Goal: Task Accomplishment & Management: Use online tool/utility

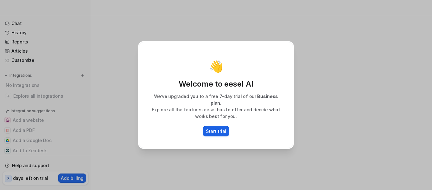
click at [214, 129] on p "Start trial" at bounding box center [216, 131] width 20 height 7
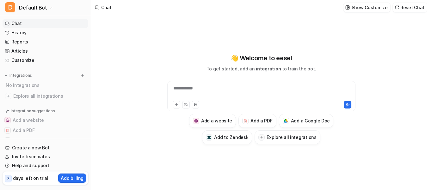
type textarea "**********"
click at [194, 87] on div "**********" at bounding box center [261, 92] width 185 height 15
click at [176, 105] on icon at bounding box center [176, 104] width 3 height 3
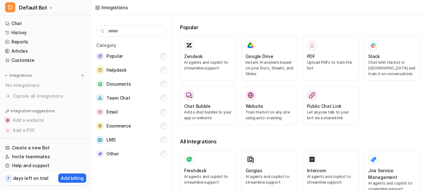
click at [103, 19] on div "Category Popular Helpdesk Documents Team Chat Email Ecommerce LMS Other" at bounding box center [131, 103] width 81 height 177
click at [17, 23] on link "Chat" at bounding box center [46, 23] width 86 height 9
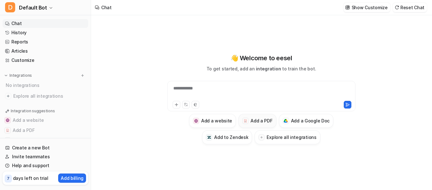
click at [264, 120] on h3 "Add a PDF" at bounding box center [262, 120] width 22 height 7
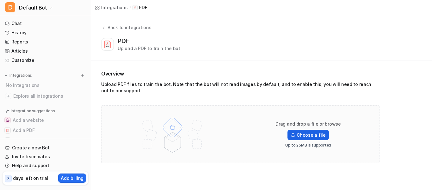
click at [309, 134] on label "Choose a file" at bounding box center [308, 134] width 41 height 10
click at [0, 0] on input "Choose a file" at bounding box center [0, 0] width 0 height 0
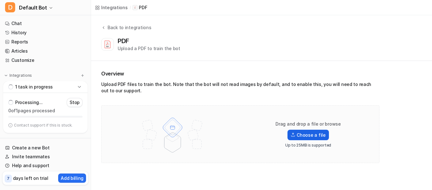
click at [308, 132] on label "Choose a file" at bounding box center [308, 134] width 41 height 10
click at [0, 0] on input "Choose a file" at bounding box center [0, 0] width 0 height 0
drag, startPoint x: 297, startPoint y: 147, endPoint x: 327, endPoint y: 148, distance: 29.4
click at [327, 148] on div "Drag and drop a file or browse Choose a file Up to 25MB is supported" at bounding box center [240, 134] width 265 height 44
click at [328, 147] on p "Up to 25MB is supported" at bounding box center [308, 144] width 46 height 5
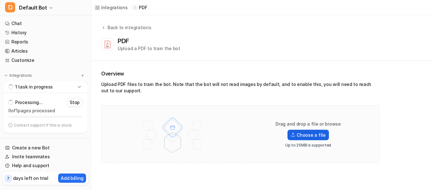
click at [311, 135] on label "Choose a file" at bounding box center [308, 134] width 41 height 10
click at [0, 0] on input "Choose a file" at bounding box center [0, 0] width 0 height 0
click at [164, 50] on div "Upload a PDF to train the bot" at bounding box center [149, 48] width 63 height 7
click at [172, 49] on div "Upload a PDF to train the bot" at bounding box center [149, 48] width 63 height 7
drag, startPoint x: 172, startPoint y: 49, endPoint x: 166, endPoint y: 52, distance: 6.7
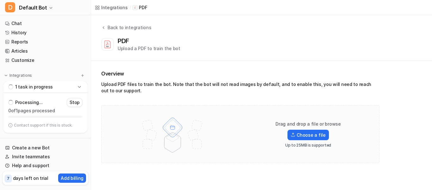
click at [172, 49] on div "Upload a PDF to train the bot" at bounding box center [149, 48] width 63 height 7
click at [137, 118] on img at bounding box center [172, 134] width 83 height 44
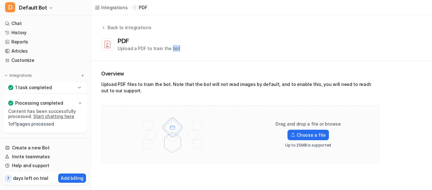
click at [171, 58] on div "Back to integrations PDF Upload a PDF to train the bot" at bounding box center [261, 38] width 341 height 46
click at [172, 57] on div "Back to integrations PDF Upload a PDF to train the bot" at bounding box center [261, 38] width 341 height 46
click at [181, 53] on div "Back to integrations PDF Upload a PDF to train the bot" at bounding box center [261, 38] width 341 height 46
click at [102, 28] on icon at bounding box center [103, 27] width 4 height 5
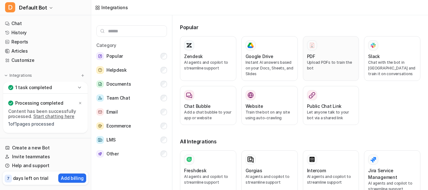
click at [326, 60] on p "Upload PDFs to train the bot" at bounding box center [331, 64] width 48 height 11
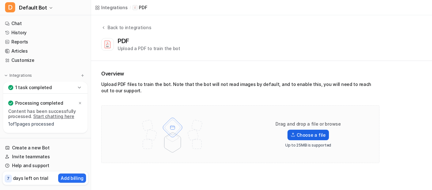
click at [307, 134] on label "Choose a file" at bounding box center [308, 134] width 41 height 10
click at [0, 0] on input "Choose a file" at bounding box center [0, 0] width 0 height 0
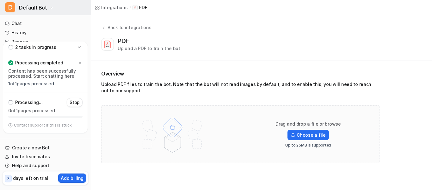
click at [11, 9] on span "D" at bounding box center [10, 7] width 10 height 10
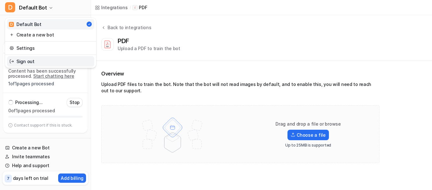
click at [32, 62] on link "Sign out" at bounding box center [50, 61] width 87 height 10
